Goal: Task Accomplishment & Management: Use online tool/utility

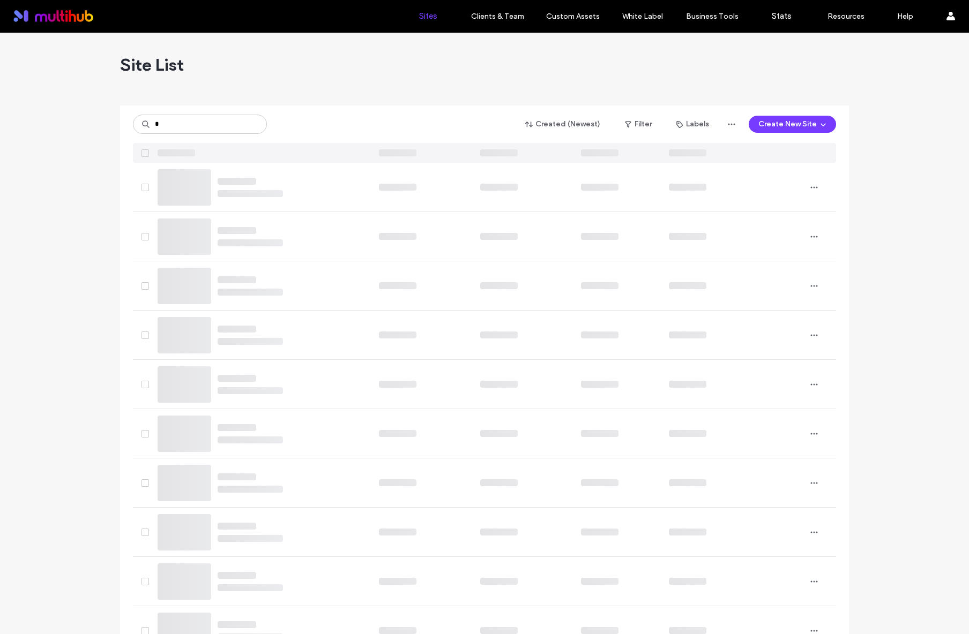
type input "*"
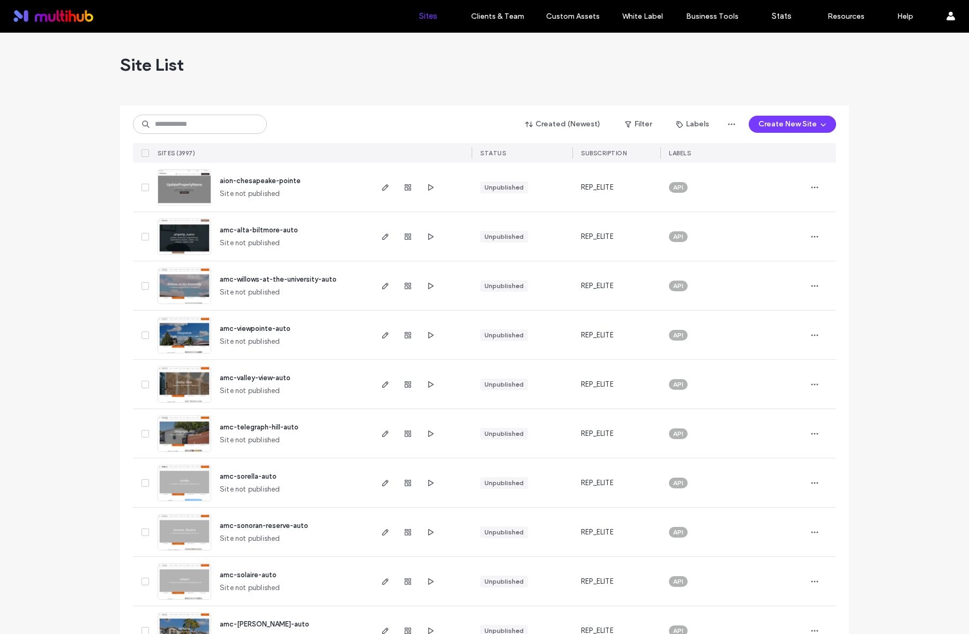
click at [222, 129] on input at bounding box center [200, 124] width 134 height 19
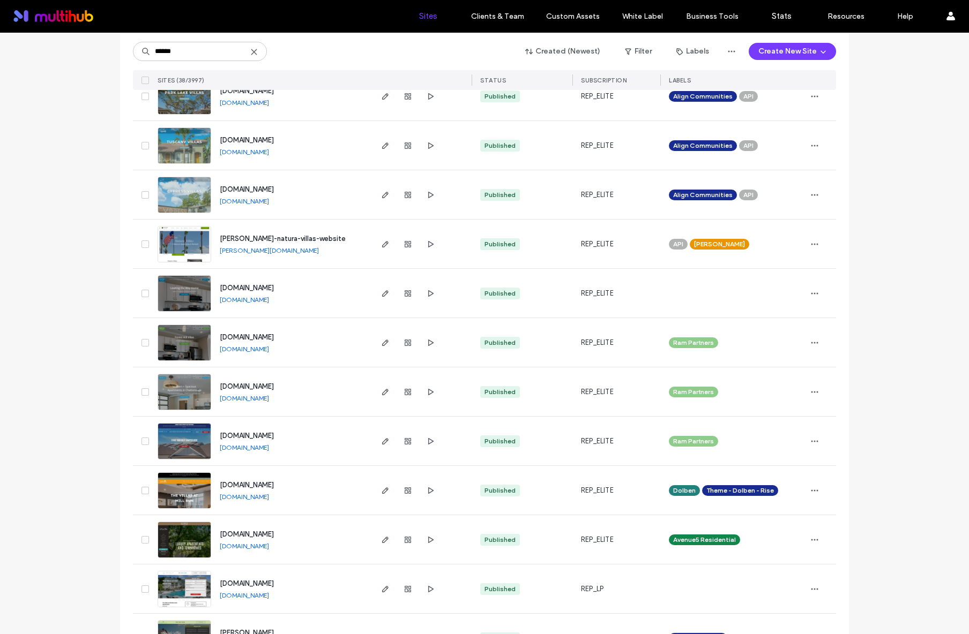
scroll to position [683, 0]
type input "******"
click at [381, 443] on icon "button" at bounding box center [385, 441] width 9 height 9
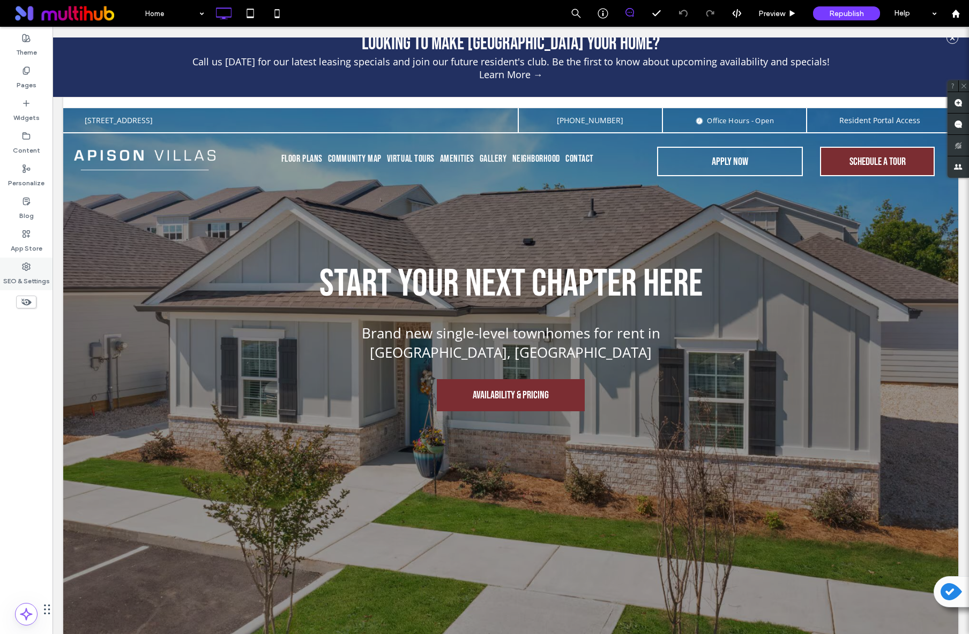
click at [27, 261] on div "SEO & Settings" at bounding box center [26, 274] width 53 height 33
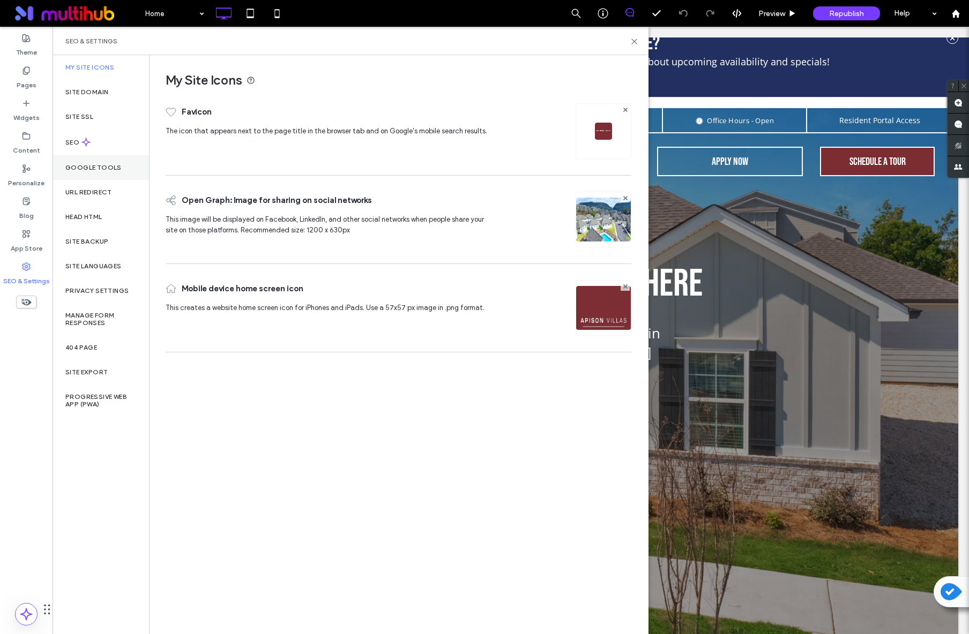
click at [108, 172] on div "Google Tools" at bounding box center [101, 167] width 96 height 25
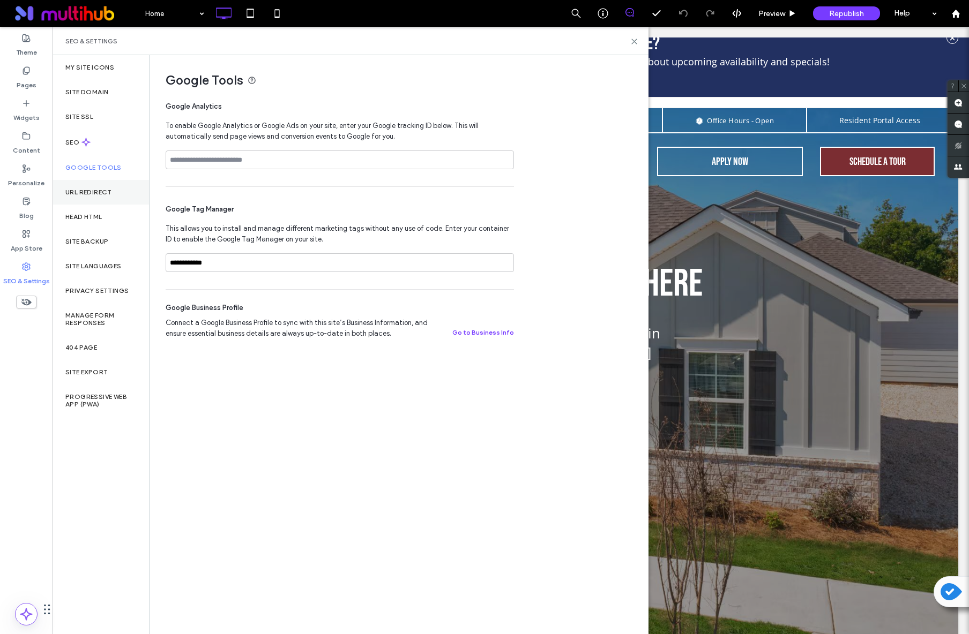
click at [81, 191] on label "URL Redirect" at bounding box center [88, 193] width 47 height 8
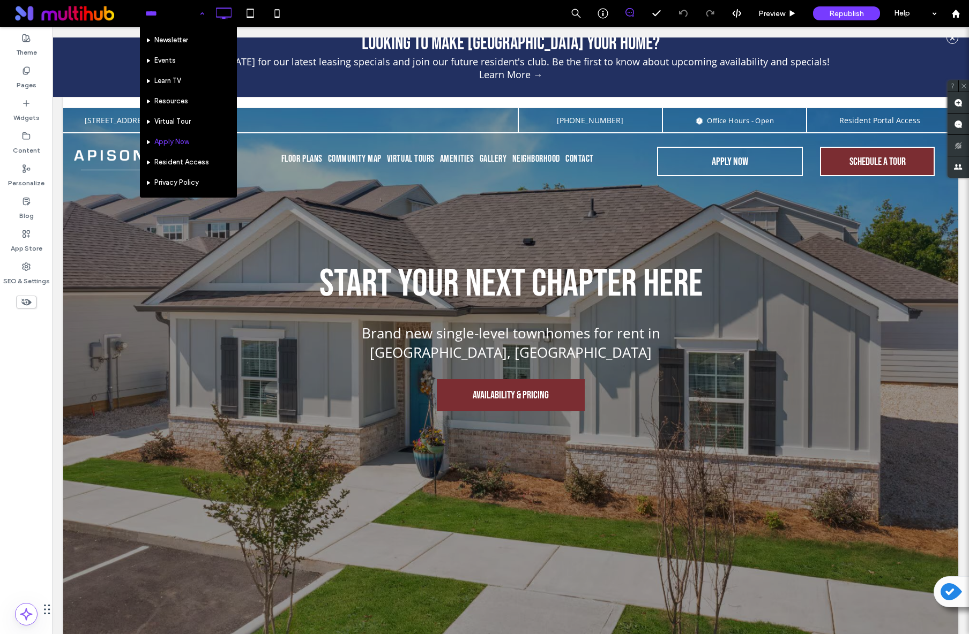
scroll to position [297, 0]
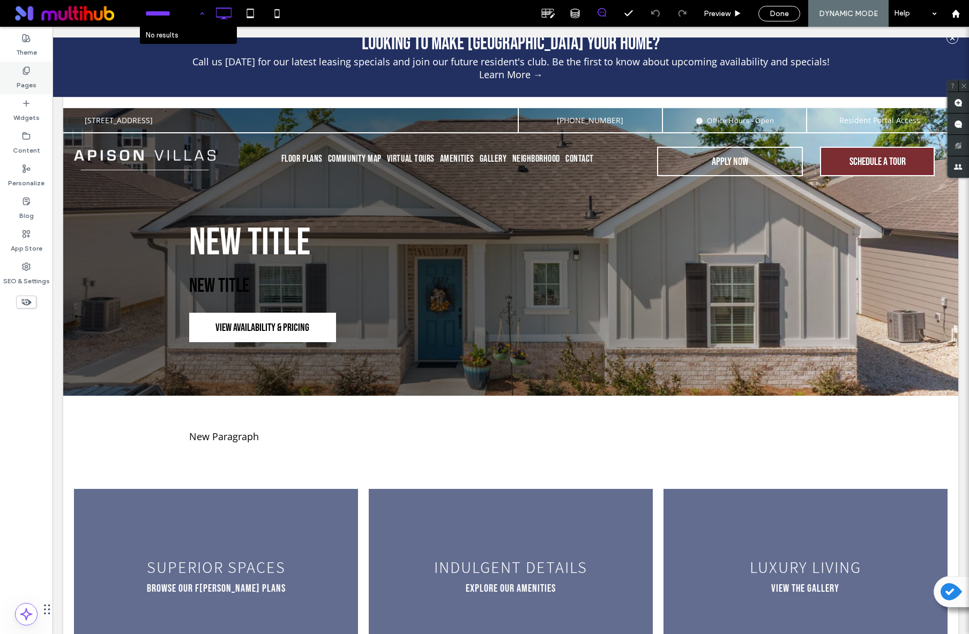
click at [38, 74] on div "Pages" at bounding box center [26, 78] width 53 height 33
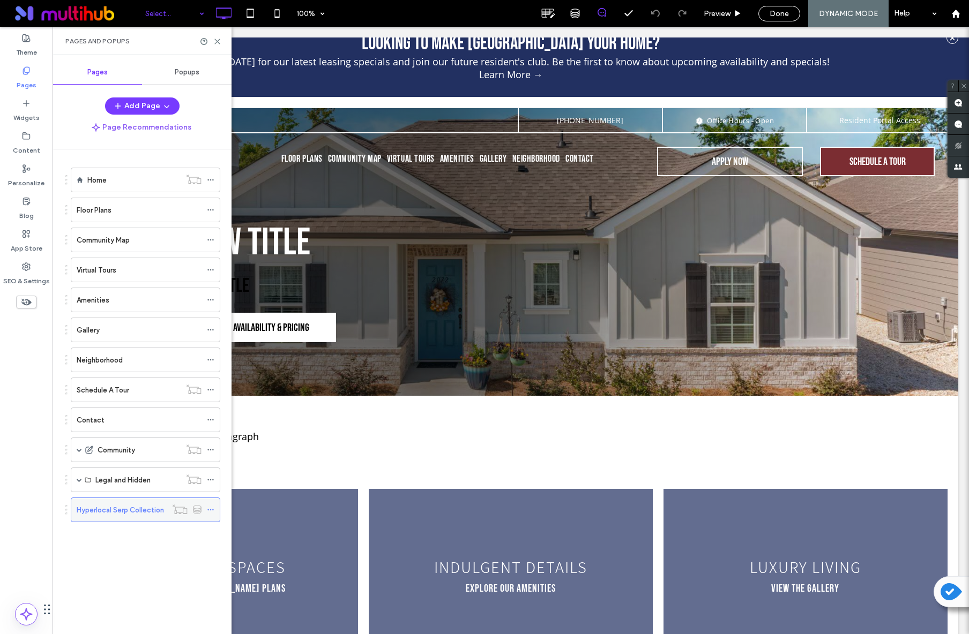
click at [116, 512] on label "Hyperlocal Serp Collection" at bounding box center [120, 510] width 87 height 19
